Goal: Task Accomplishment & Management: Complete application form

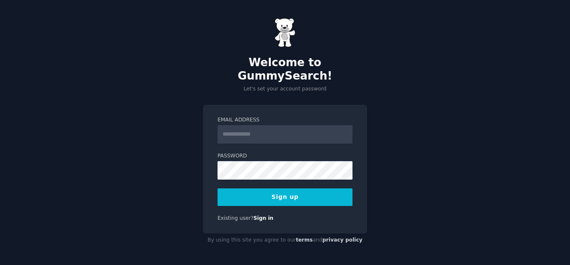
click at [254, 129] on input "Email Address" at bounding box center [284, 134] width 135 height 18
type input "**********"
click at [282, 194] on button "Sign up" at bounding box center [284, 198] width 135 height 18
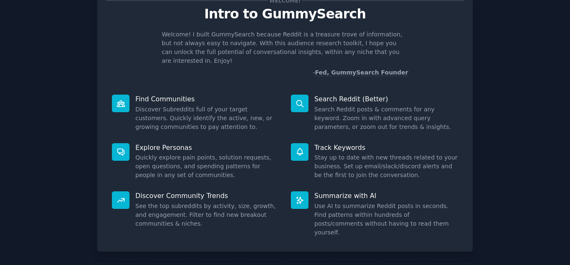
scroll to position [63, 0]
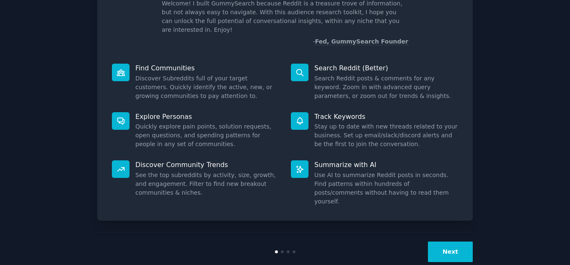
click at [457, 242] on button "Next" at bounding box center [450, 252] width 45 height 21
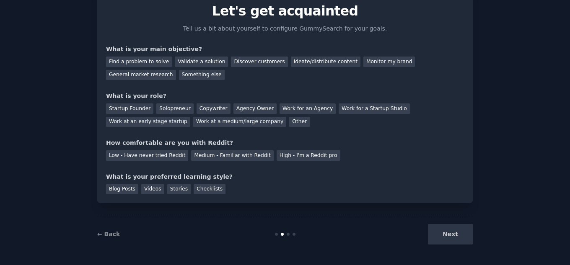
click at [457, 236] on div "Next" at bounding box center [409, 234] width 125 height 21
click at [151, 64] on div "Find a problem to solve" at bounding box center [139, 62] width 66 height 10
click at [194, 57] on div "Validate a solution" at bounding box center [201, 62] width 53 height 10
click at [123, 107] on div "Startup Founder" at bounding box center [129, 109] width 47 height 10
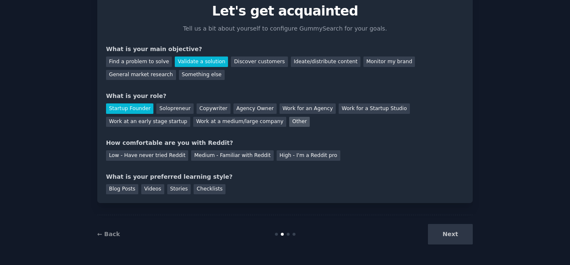
click at [289, 120] on div "Other" at bounding box center [299, 122] width 21 height 10
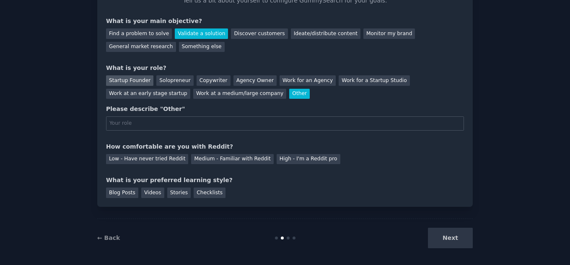
click at [129, 83] on div "Startup Founder" at bounding box center [129, 80] width 47 height 10
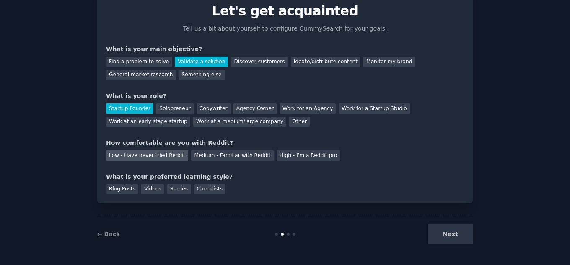
click at [161, 154] on div "Low - Have never tried Reddit" at bounding box center [147, 155] width 82 height 10
click at [148, 191] on div "Videos" at bounding box center [152, 189] width 23 height 10
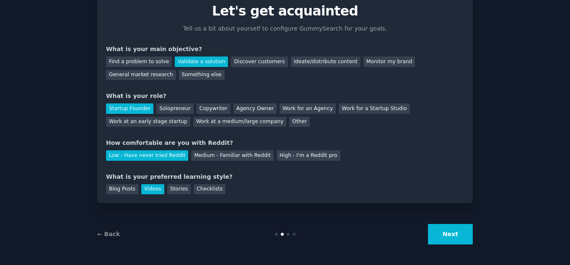
click at [452, 236] on button "Next" at bounding box center [450, 234] width 45 height 21
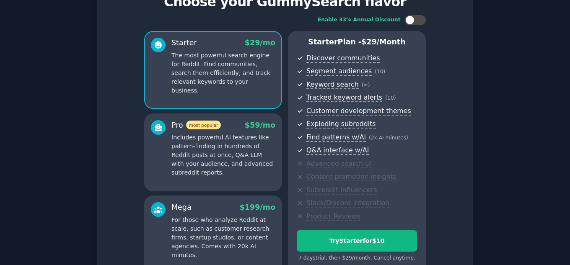
scroll to position [132, 0]
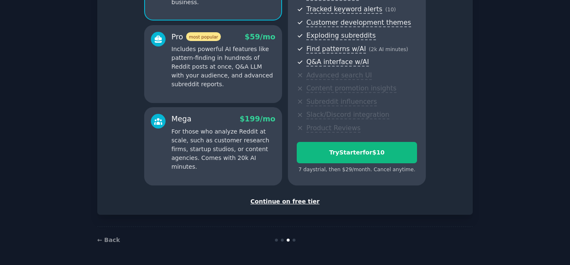
click at [290, 201] on div "Continue on free tier" at bounding box center [285, 201] width 358 height 9
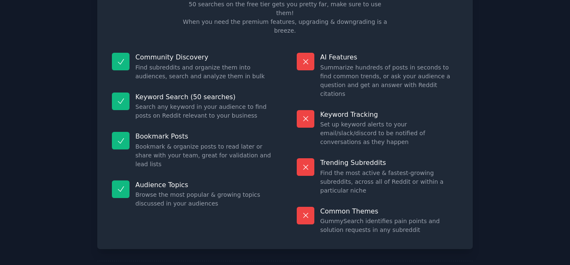
scroll to position [61, 0]
